Goal: Check status: Check status

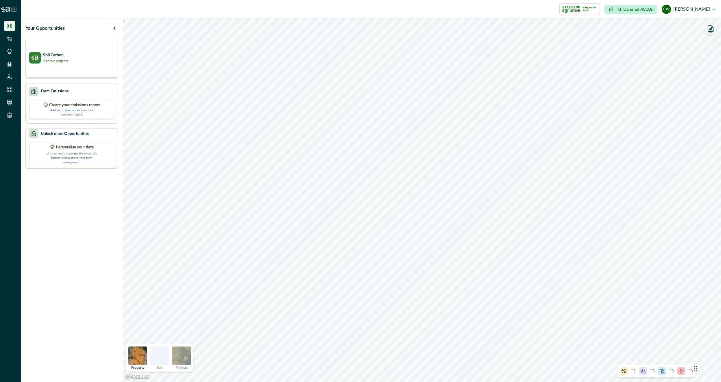
click at [73, 59] on div "Soil Carbon 2 active projects" at bounding box center [71, 58] width 85 height 12
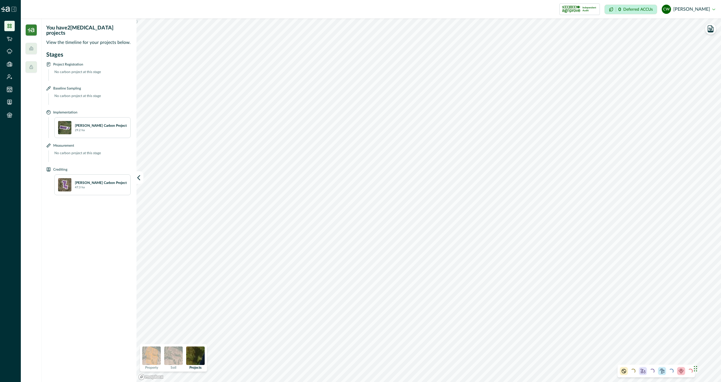
click at [93, 123] on p "[PERSON_NAME] Carbon Project" at bounding box center [101, 125] width 52 height 5
click at [198, 359] on img at bounding box center [195, 356] width 18 height 18
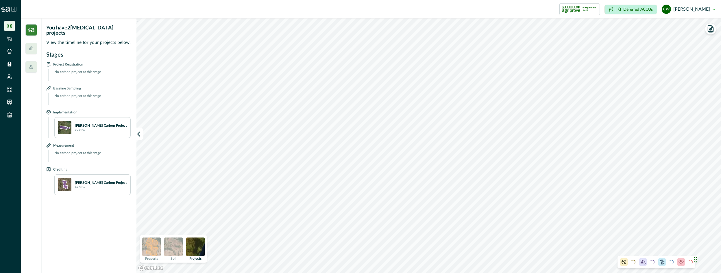
click at [87, 208] on div "Stages Project Registration No carbon project at this stage Baseline Sampling N…" at bounding box center [89, 160] width 87 height 218
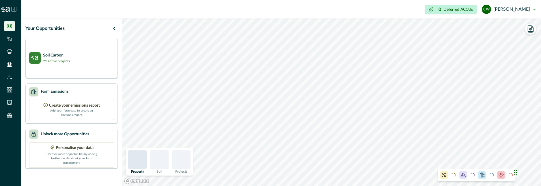
click at [57, 65] on div "Soil Carbon 21 active projects" at bounding box center [71, 58] width 92 height 40
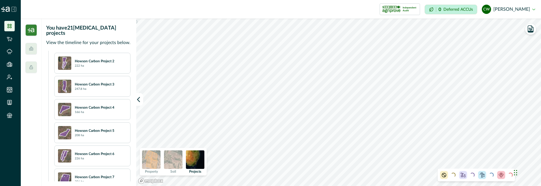
scroll to position [365, 0]
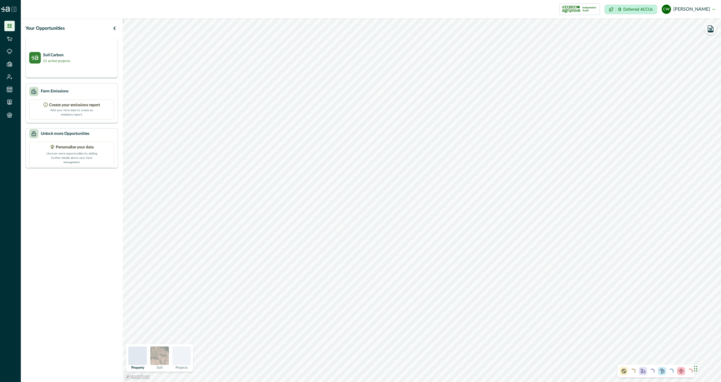
click at [70, 58] on p "21 active projects" at bounding box center [56, 60] width 27 height 5
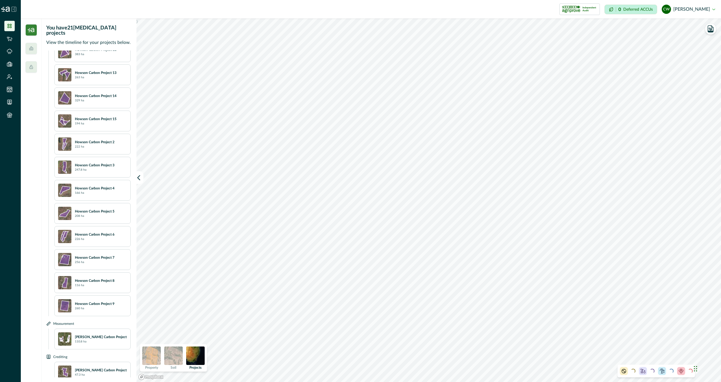
scroll to position [2, 0]
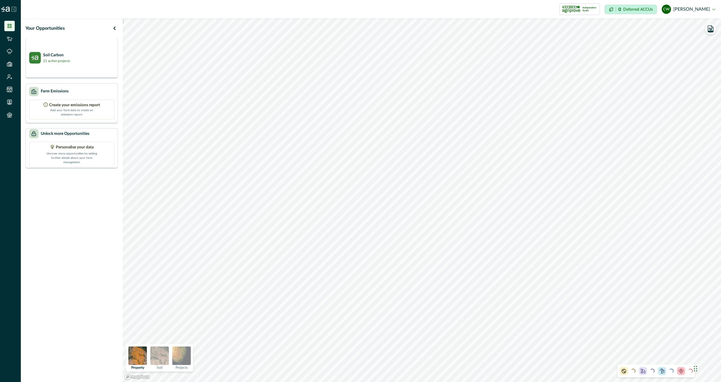
click at [87, 61] on div "Soil Carbon 21 active projects" at bounding box center [71, 58] width 85 height 12
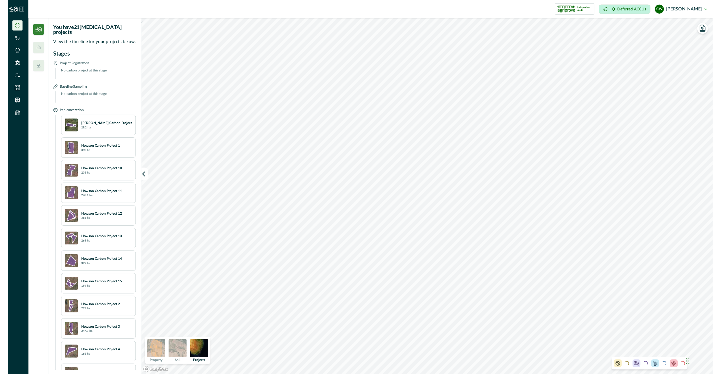
scroll to position [168, 0]
